Goal: Check status: Check status

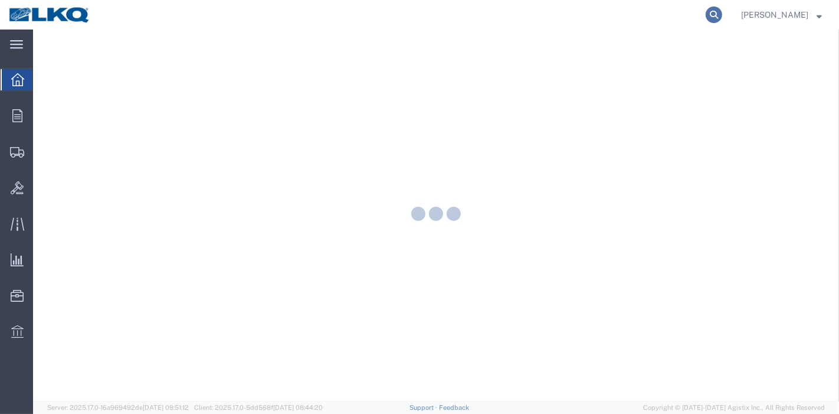
click at [723, 12] on icon at bounding box center [714, 14] width 17 height 17
click at [455, 24] on input "search" at bounding box center [526, 15] width 359 height 28
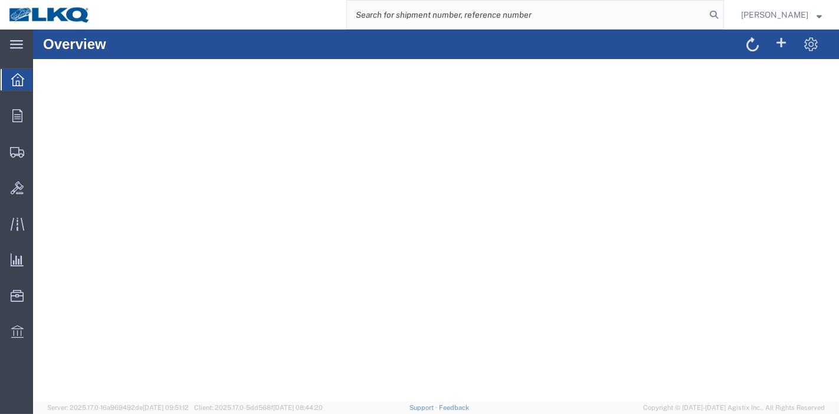
click at [452, 19] on input "search" at bounding box center [526, 15] width 359 height 28
paste input "54557034"
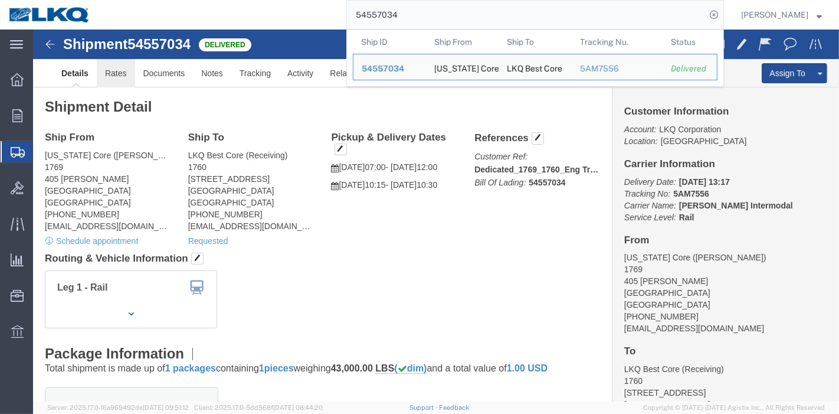
drag, startPoint x: 68, startPoint y: 41, endPoint x: 73, endPoint y: 50, distance: 10.0
click link "Rates"
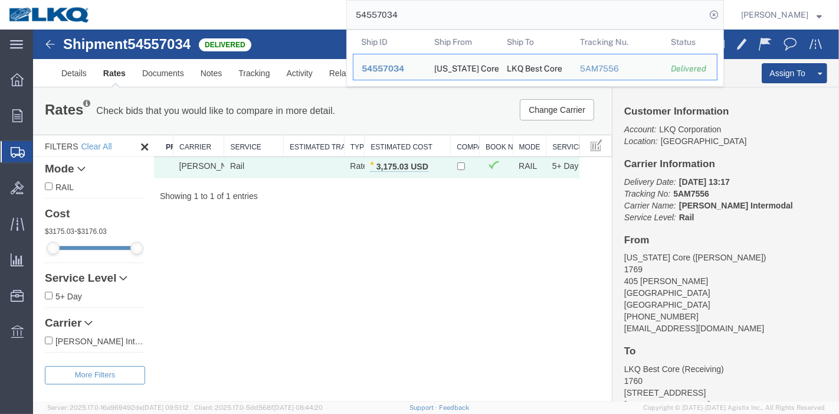
drag, startPoint x: 471, startPoint y: 46, endPoint x: 166, endPoint y: 42, distance: 305.2
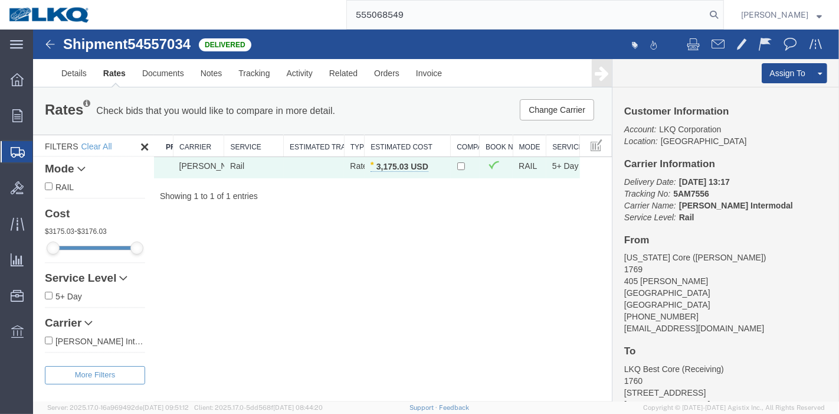
drag, startPoint x: 457, startPoint y: 9, endPoint x: 195, endPoint y: 15, distance: 261.6
click at [195, 15] on div "555068549" at bounding box center [411, 15] width 625 height 30
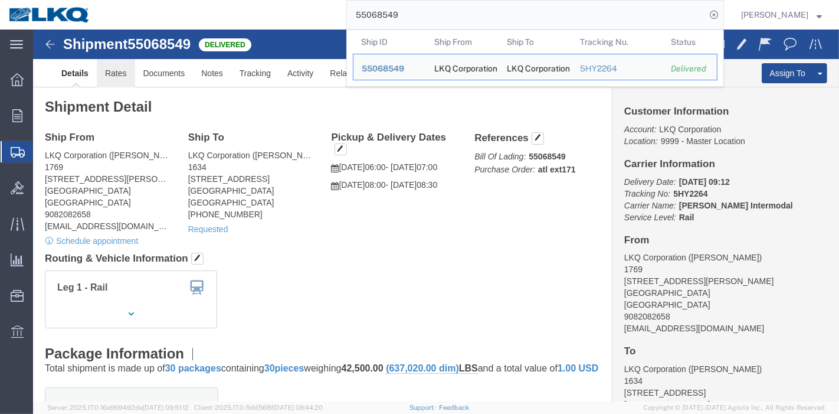
click link "Rates"
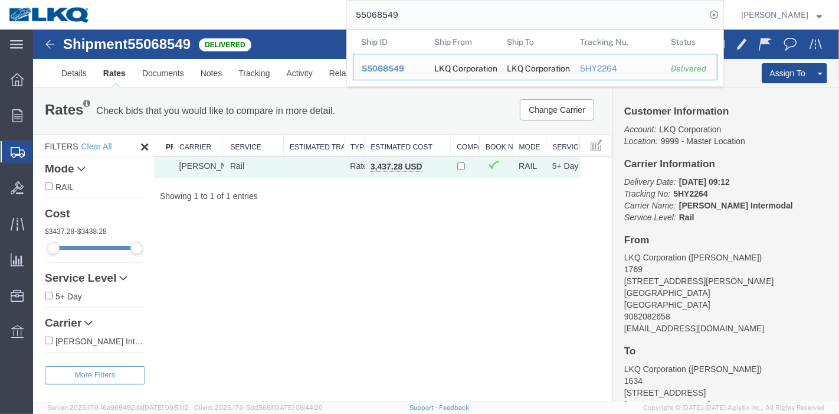
drag, startPoint x: 349, startPoint y: 55, endPoint x: 276, endPoint y: 47, distance: 74.3
paste input "541880"
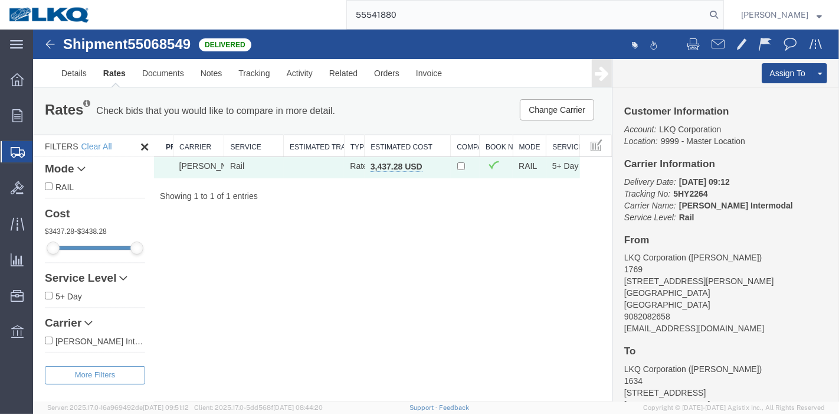
type input "55541880"
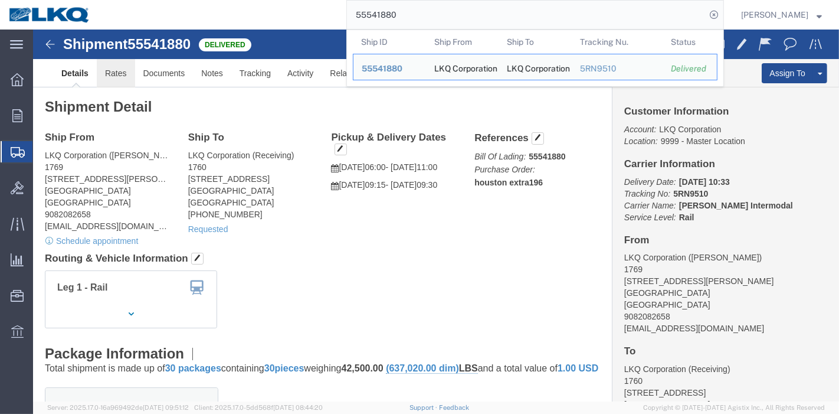
click link "Rates"
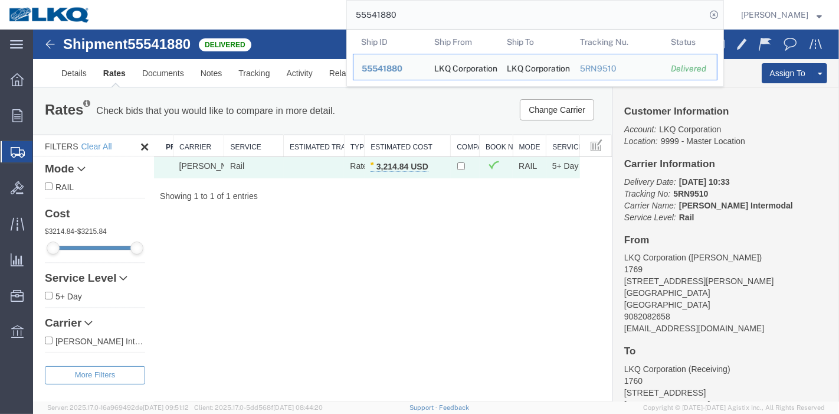
drag, startPoint x: 426, startPoint y: 16, endPoint x: 291, endPoint y: 24, distance: 135.4
click at [292, 24] on div "55541880 Ship ID Ship From Ship To Tracking Nu. Status Ship ID 55541880 Ship Fr…" at bounding box center [411, 15] width 625 height 30
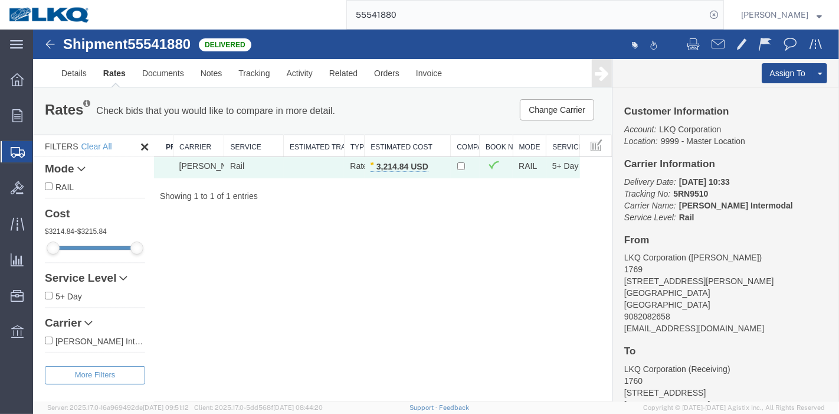
click at [470, 241] on div "Shipment 55541880 1 of 1 Delivered Details Rates Documents Notes Tracking Activ…" at bounding box center [435, 216] width 806 height 372
